Goal: Information Seeking & Learning: Learn about a topic

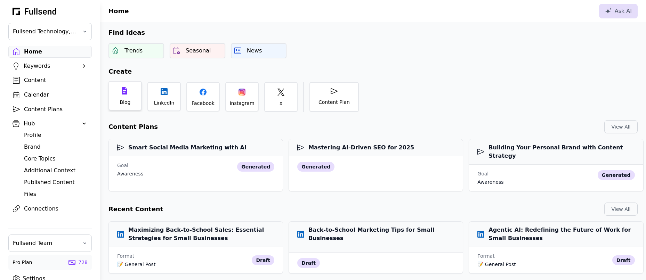
click at [116, 98] on div "Blog" at bounding box center [124, 96] width 33 height 30
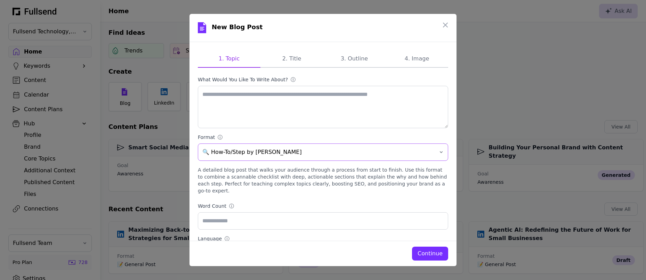
click at [247, 152] on span "🔍 How-To/Step by [PERSON_NAME]" at bounding box center [318, 152] width 232 height 8
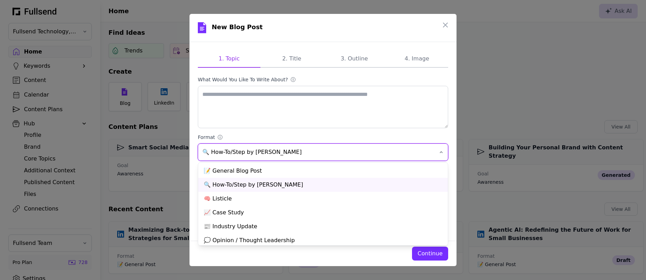
click at [301, 135] on label "Format ⓘ" at bounding box center [323, 137] width 250 height 7
click at [301, 144] on button "🔍 How-To/Step by [PERSON_NAME]" at bounding box center [323, 152] width 250 height 17
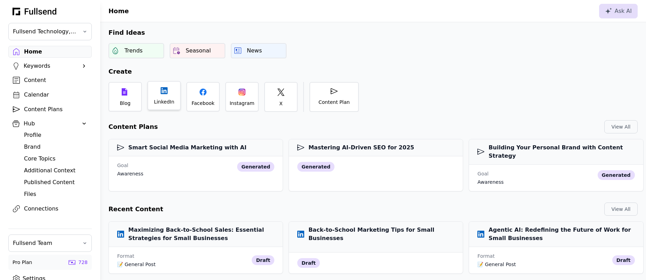
click at [167, 98] on div "LinkedIn" at bounding box center [163, 95] width 33 height 29
